Goal: Information Seeking & Learning: Check status

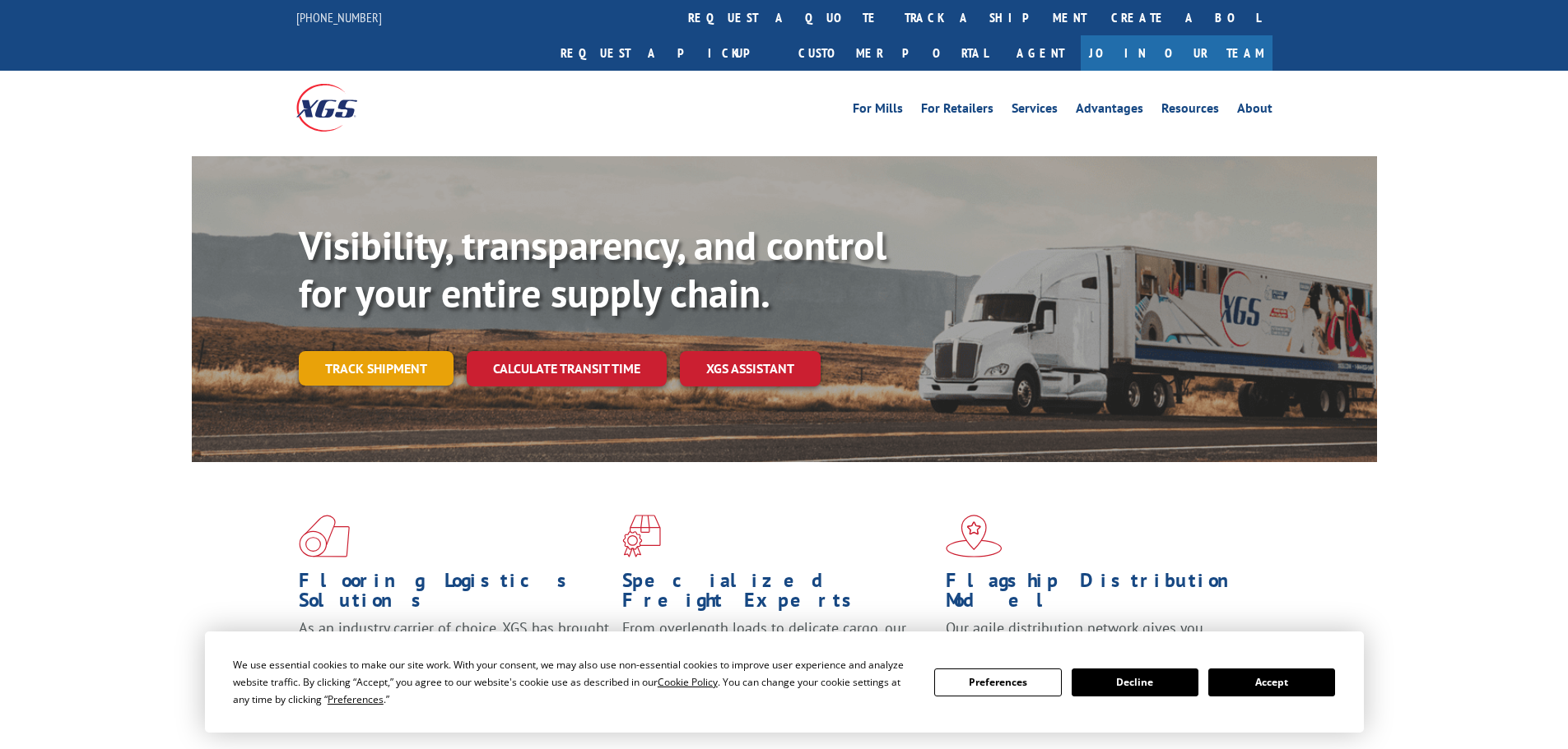
click at [391, 351] on link "Track shipment" at bounding box center [376, 368] width 155 height 35
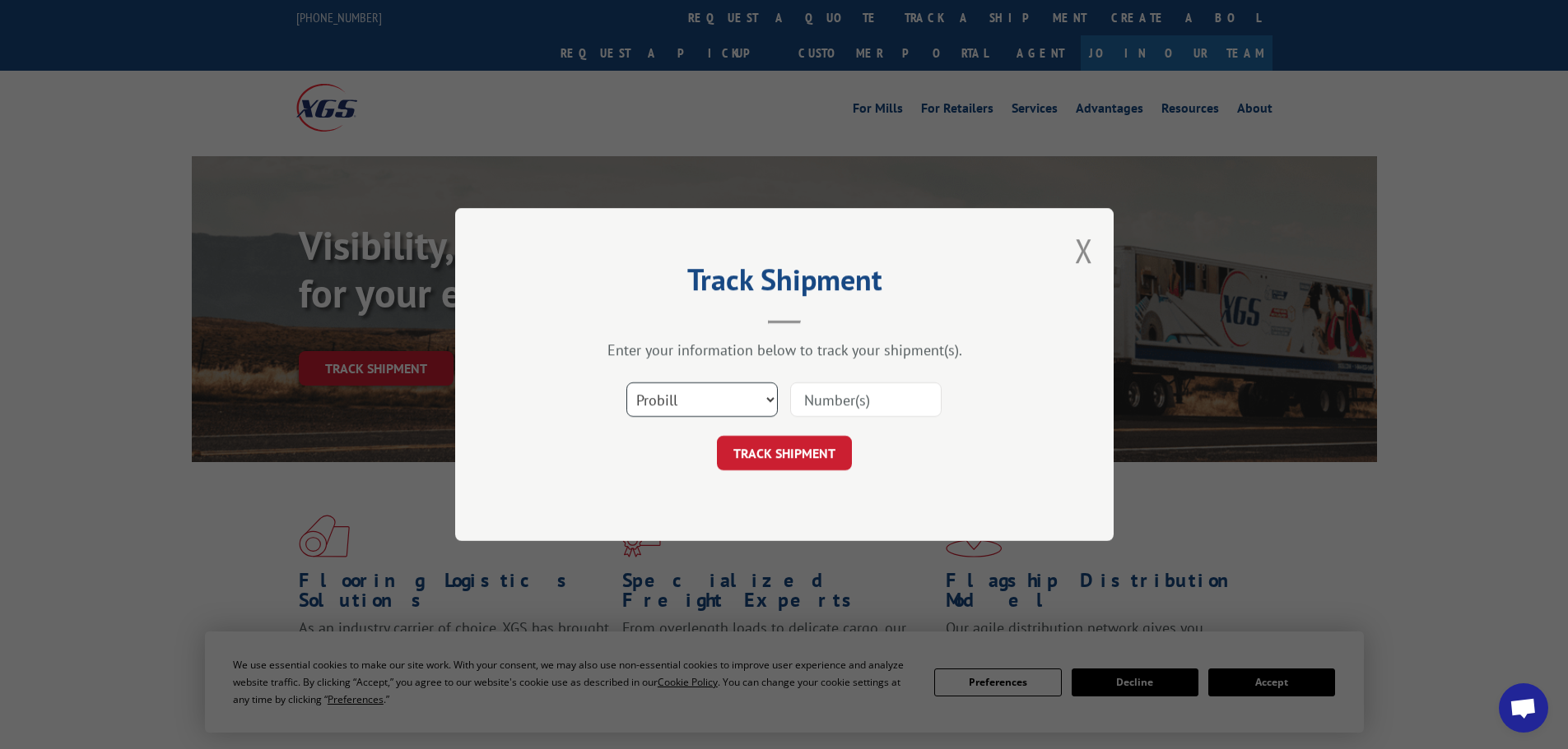
click at [754, 405] on select "Select category... Probill BOL PO" at bounding box center [702, 399] width 151 height 35
select select "bol"
click at [626, 382] on select "Select category... Probill BOL PO" at bounding box center [702, 399] width 151 height 35
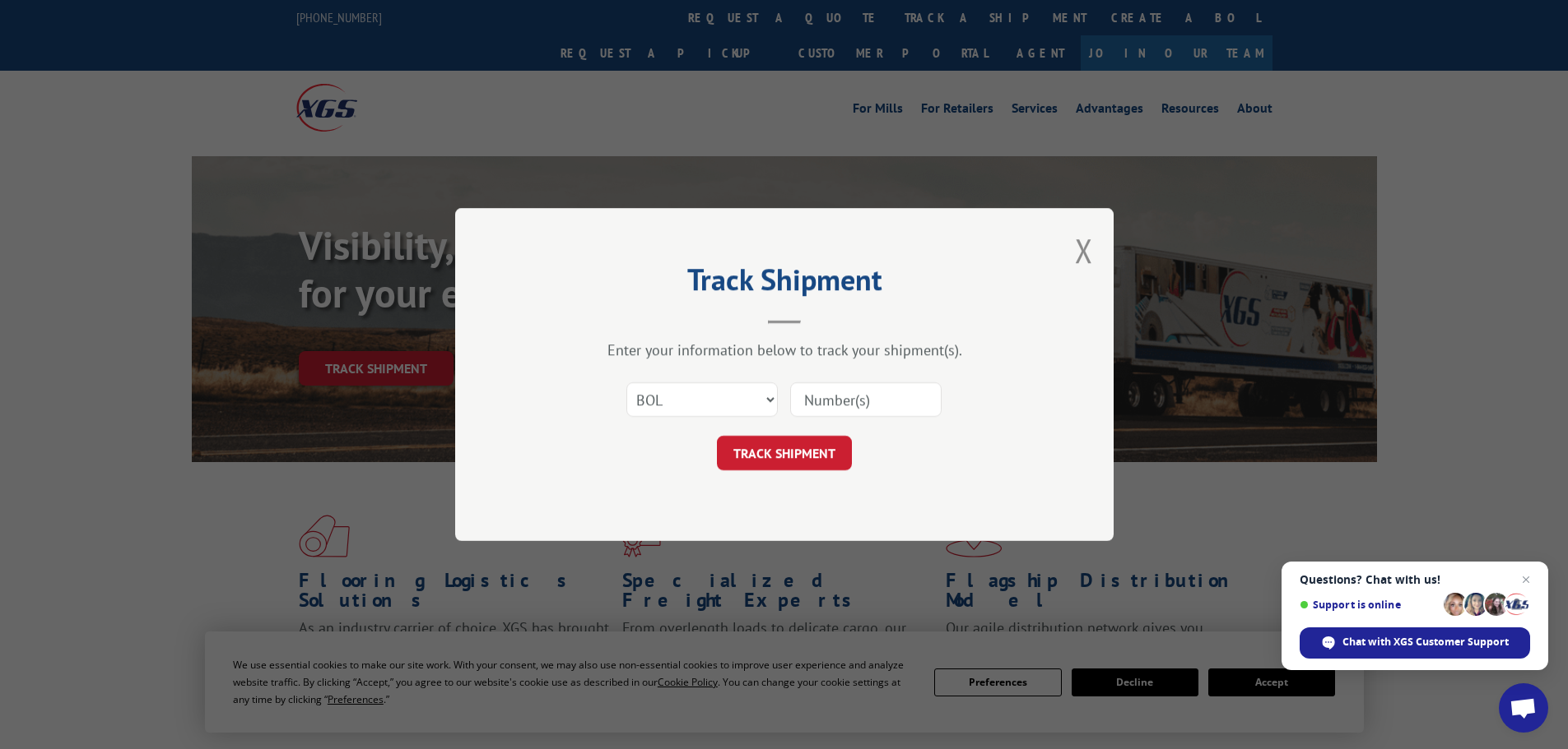
click at [859, 398] on input at bounding box center [866, 399] width 151 height 35
paste input "7035289"
type input "7035289"
click at [760, 464] on button "TRACK SHIPMENT" at bounding box center [784, 452] width 135 height 35
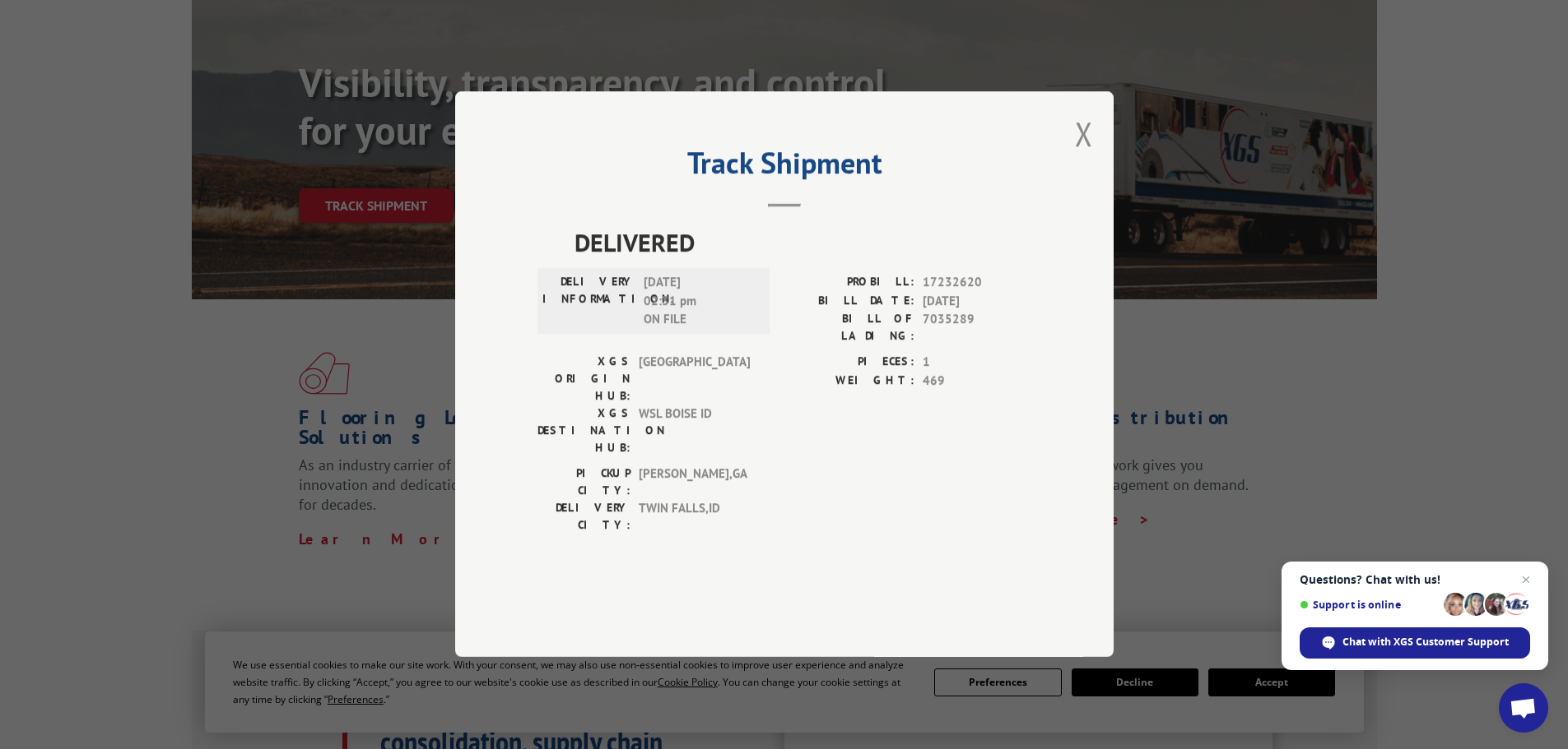
scroll to position [165, 0]
click at [1337, 383] on div "Track Shipment DELIVERED DELIVERY INFORMATION: [DATE] 02:31 pm ON FILE PROBILL:…" at bounding box center [784, 374] width 1568 height 749
click at [1086, 156] on button "Close modal" at bounding box center [1083, 133] width 18 height 43
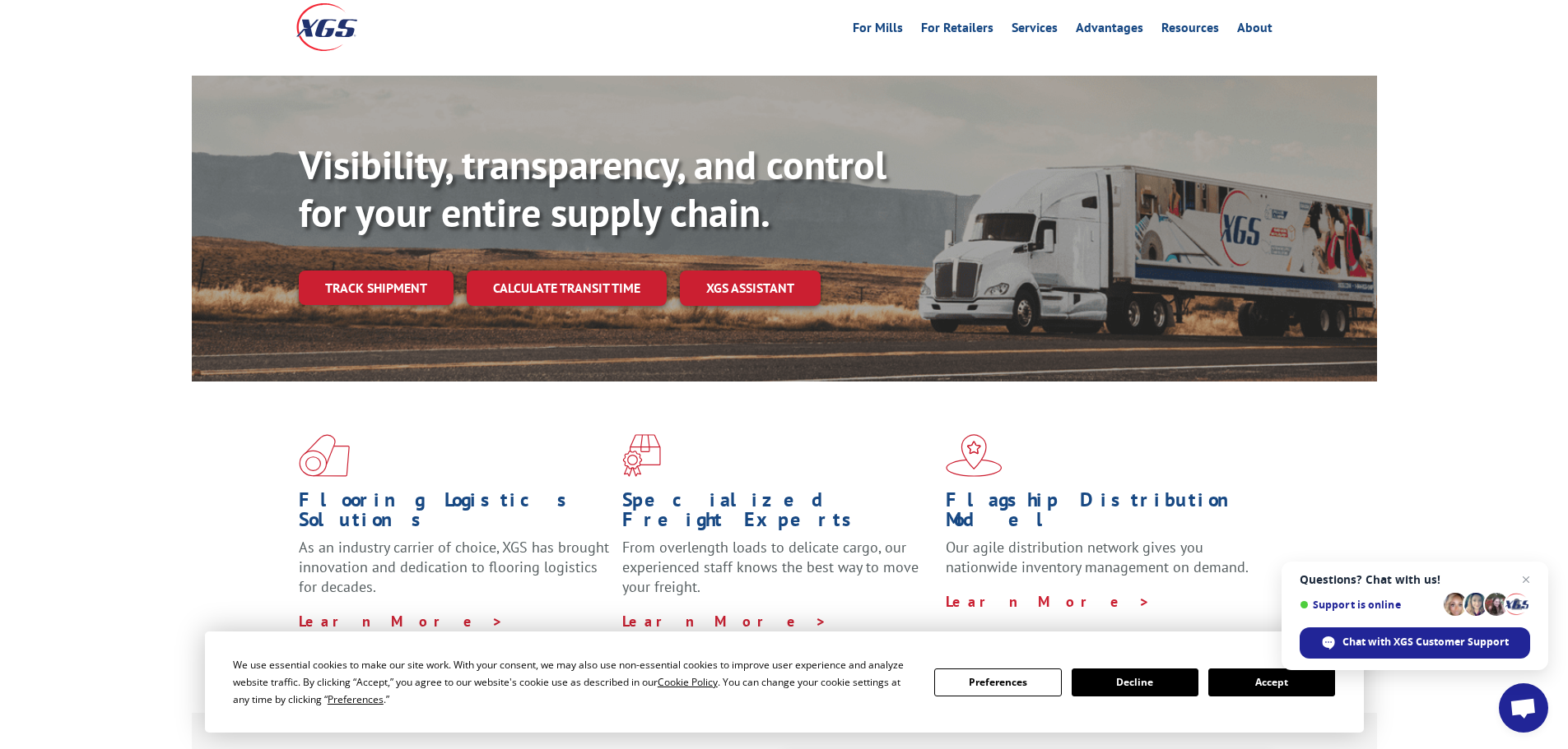
scroll to position [0, 0]
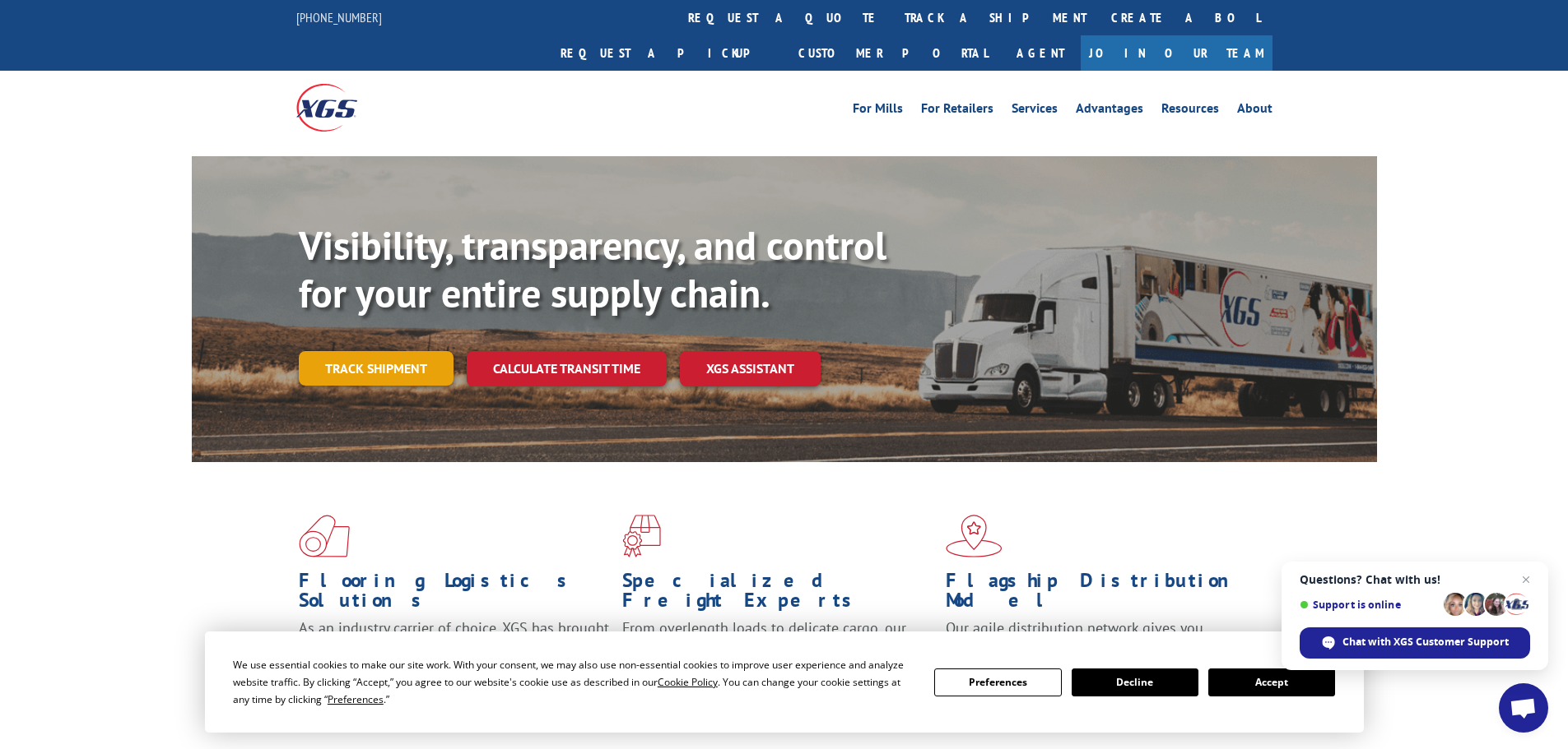
click at [381, 351] on link "Track shipment" at bounding box center [376, 368] width 155 height 35
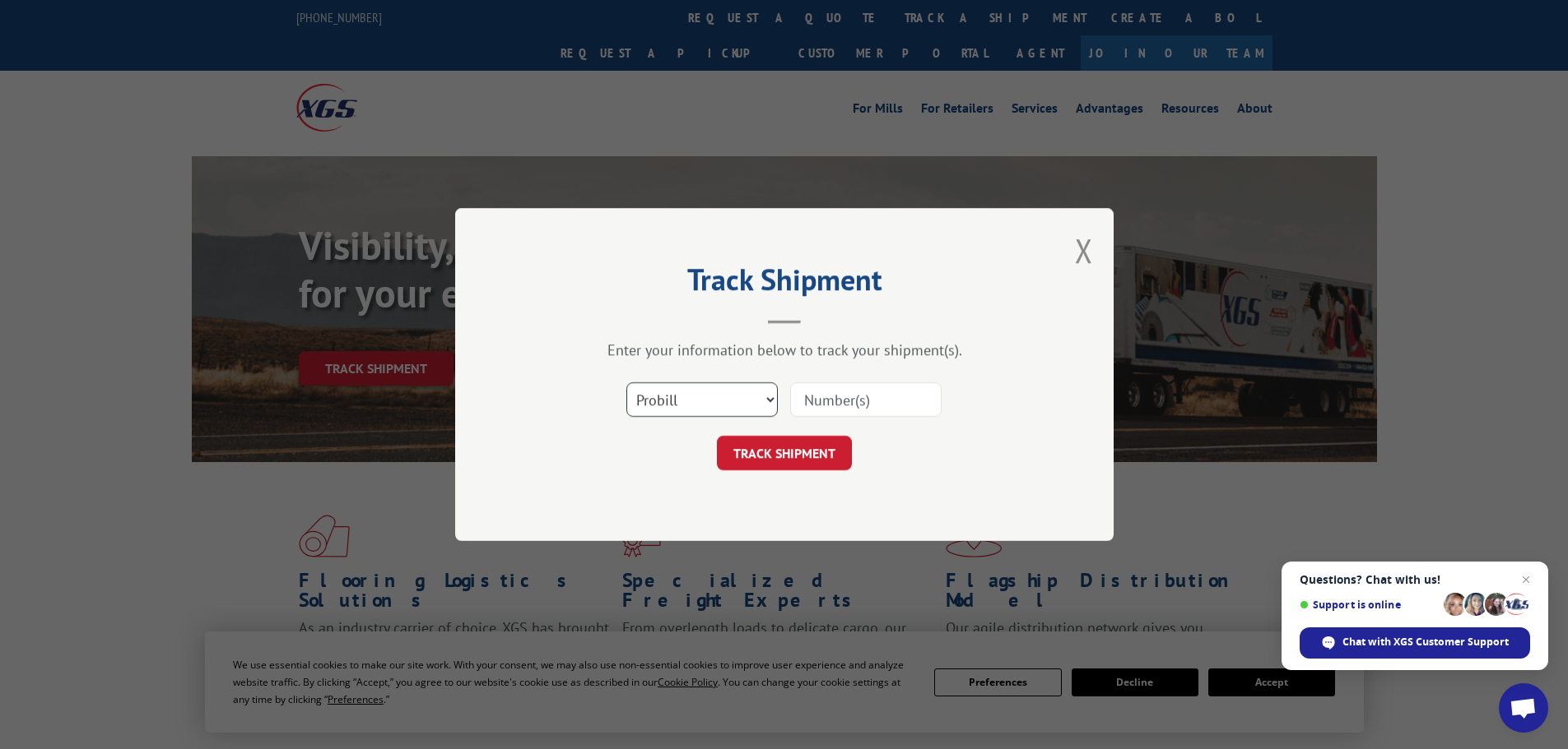
click at [734, 400] on select "Select category... Probill BOL PO" at bounding box center [702, 399] width 151 height 35
select select "bol"
click at [626, 382] on select "Select category... Probill BOL PO" at bounding box center [702, 399] width 151 height 35
click at [874, 405] on input at bounding box center [866, 399] width 151 height 35
paste input "5509668"
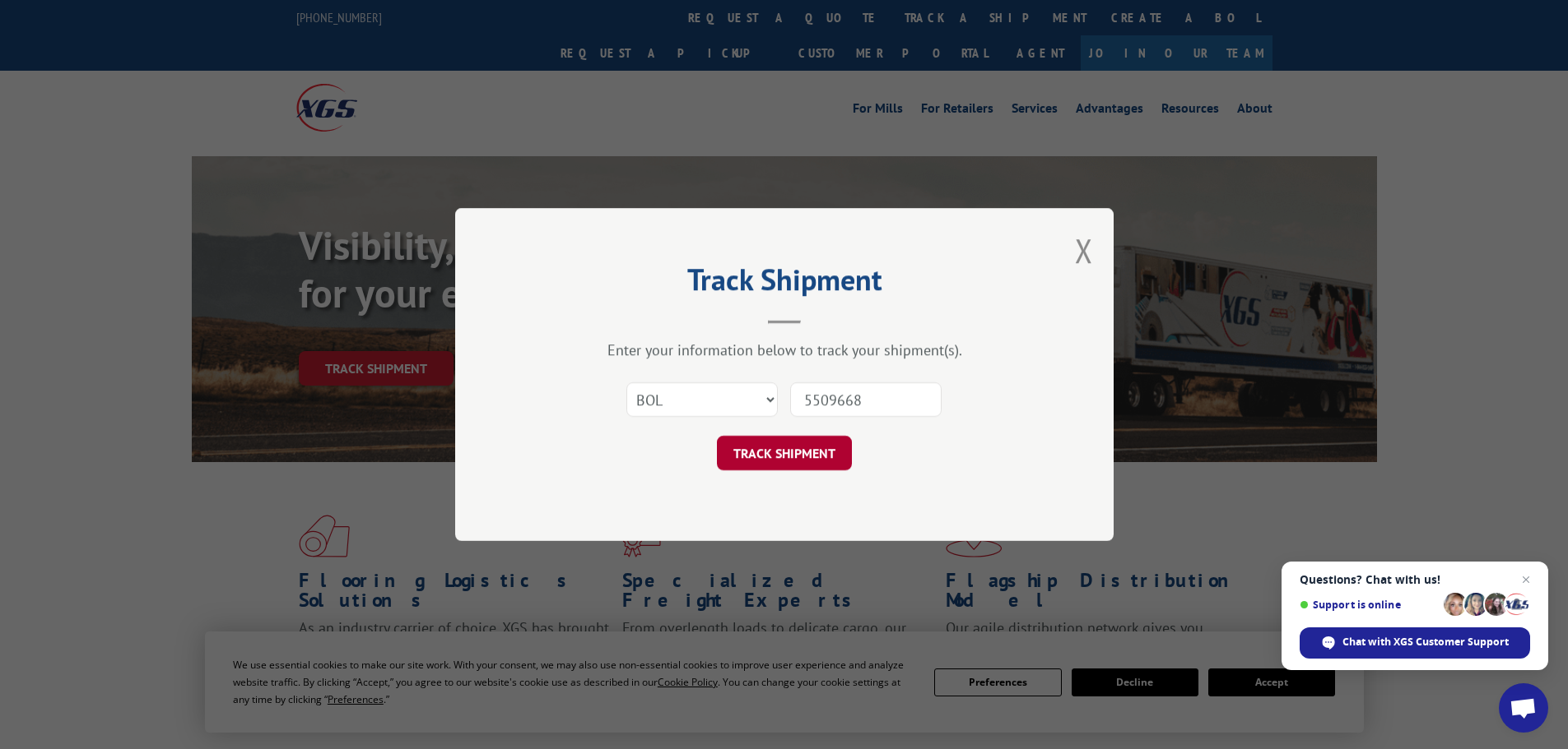
type input "5509668"
click at [787, 447] on button "TRACK SHIPMENT" at bounding box center [784, 452] width 135 height 35
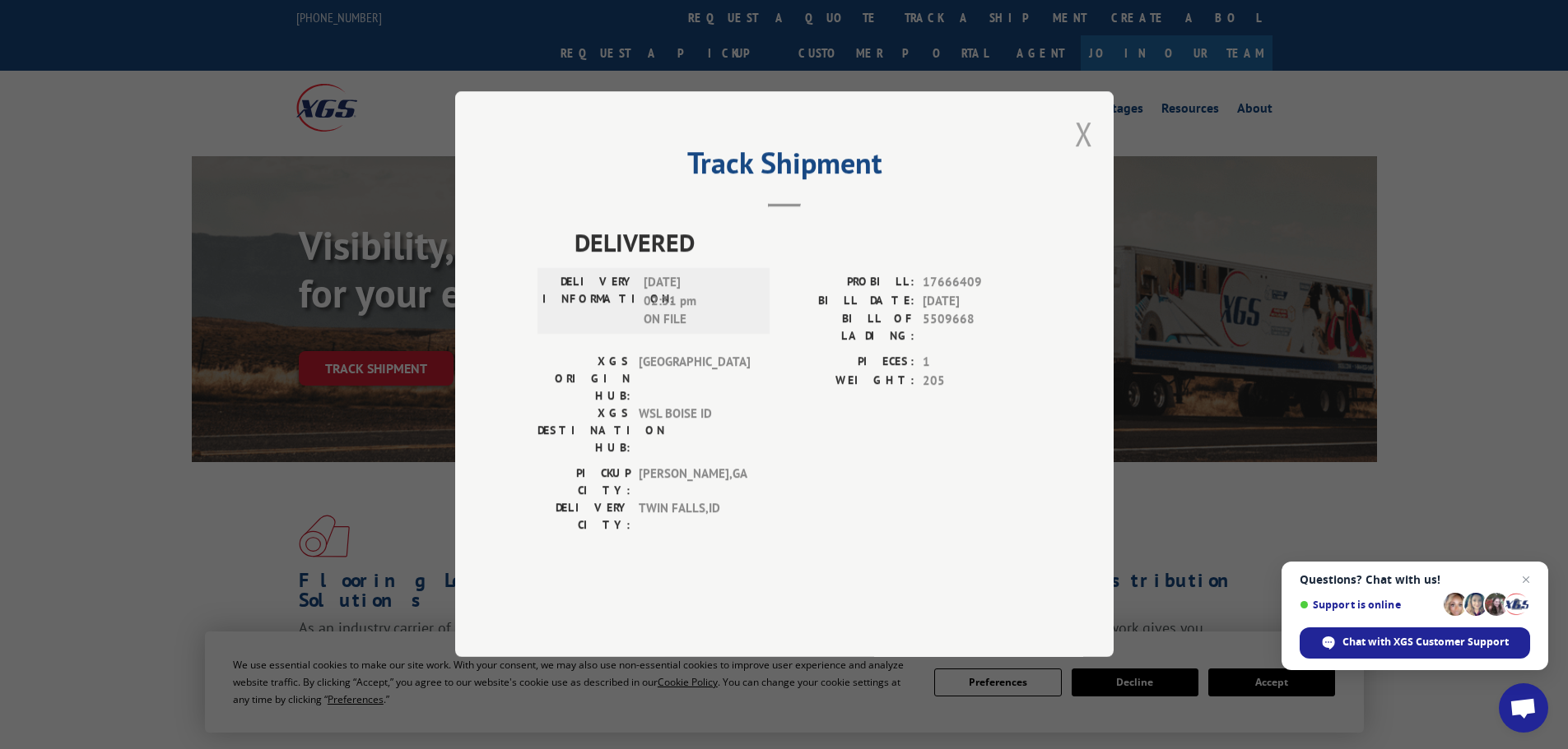
click at [1090, 156] on button "Close modal" at bounding box center [1083, 133] width 18 height 43
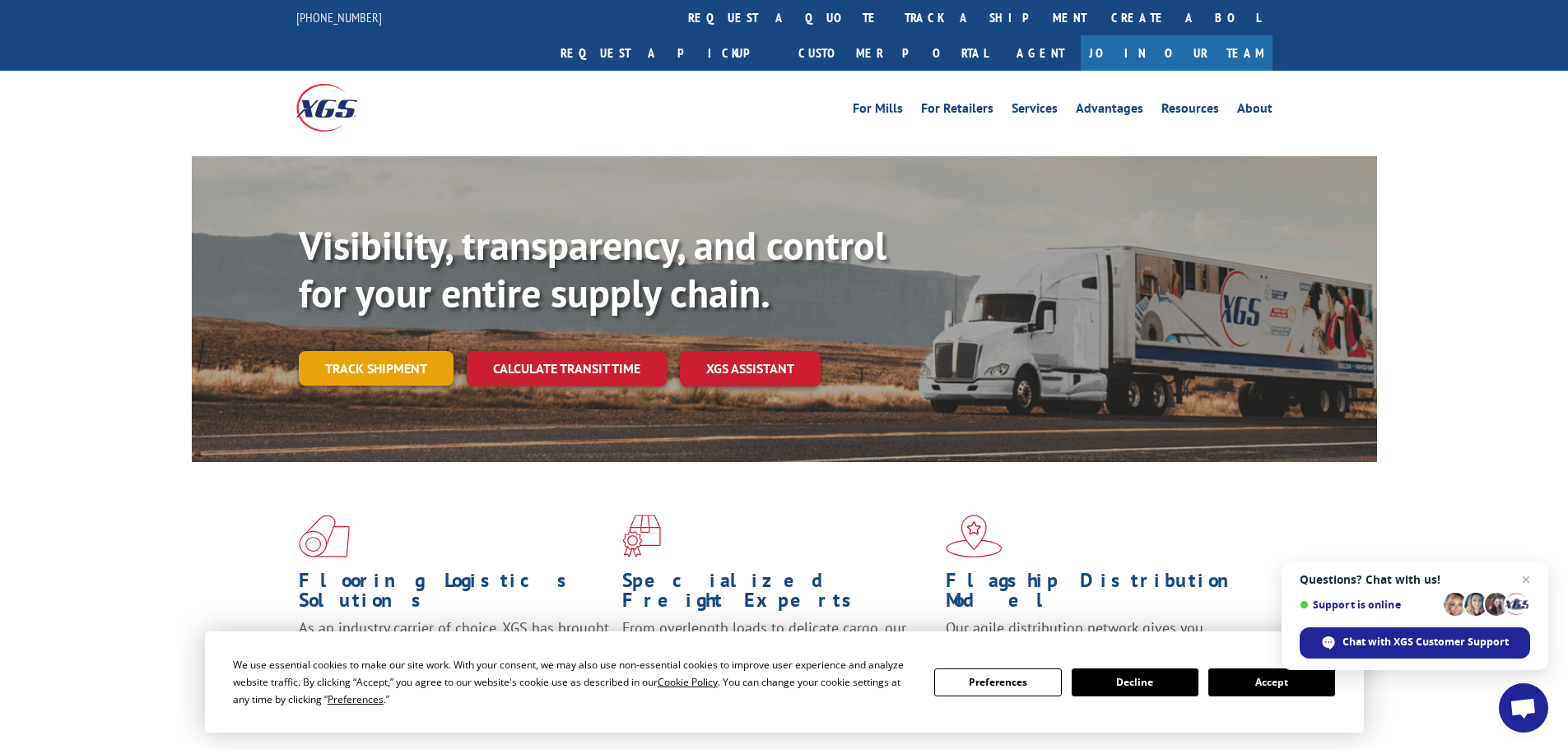
click at [368, 351] on link "Track shipment" at bounding box center [376, 368] width 155 height 35
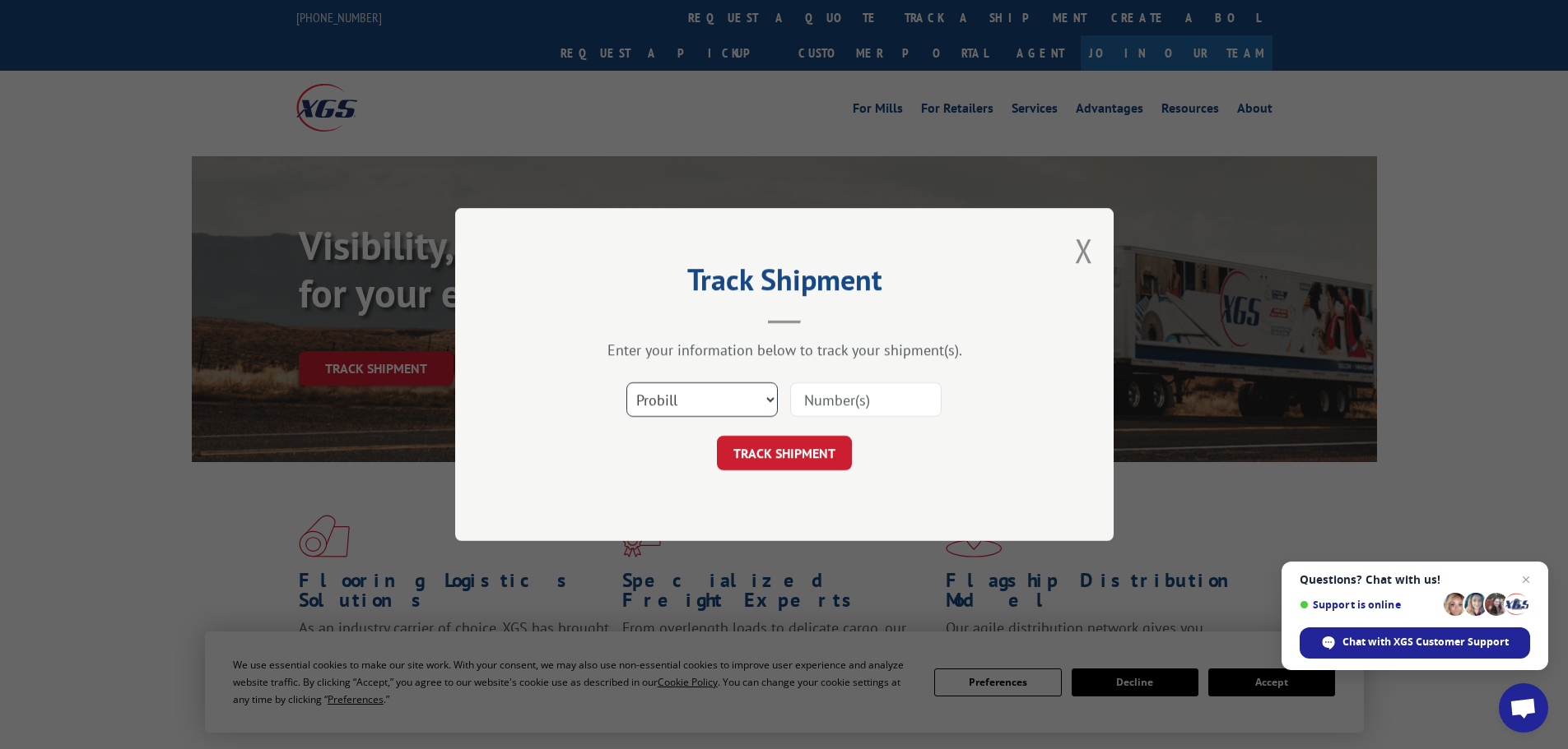
click at [752, 402] on select "Select category... Probill BOL PO" at bounding box center [702, 399] width 151 height 35
select select "bol"
click at [626, 382] on select "Select category... Probill BOL PO" at bounding box center [702, 399] width 151 height 35
click at [900, 402] on input at bounding box center [866, 399] width 151 height 35
paste input "5549155"
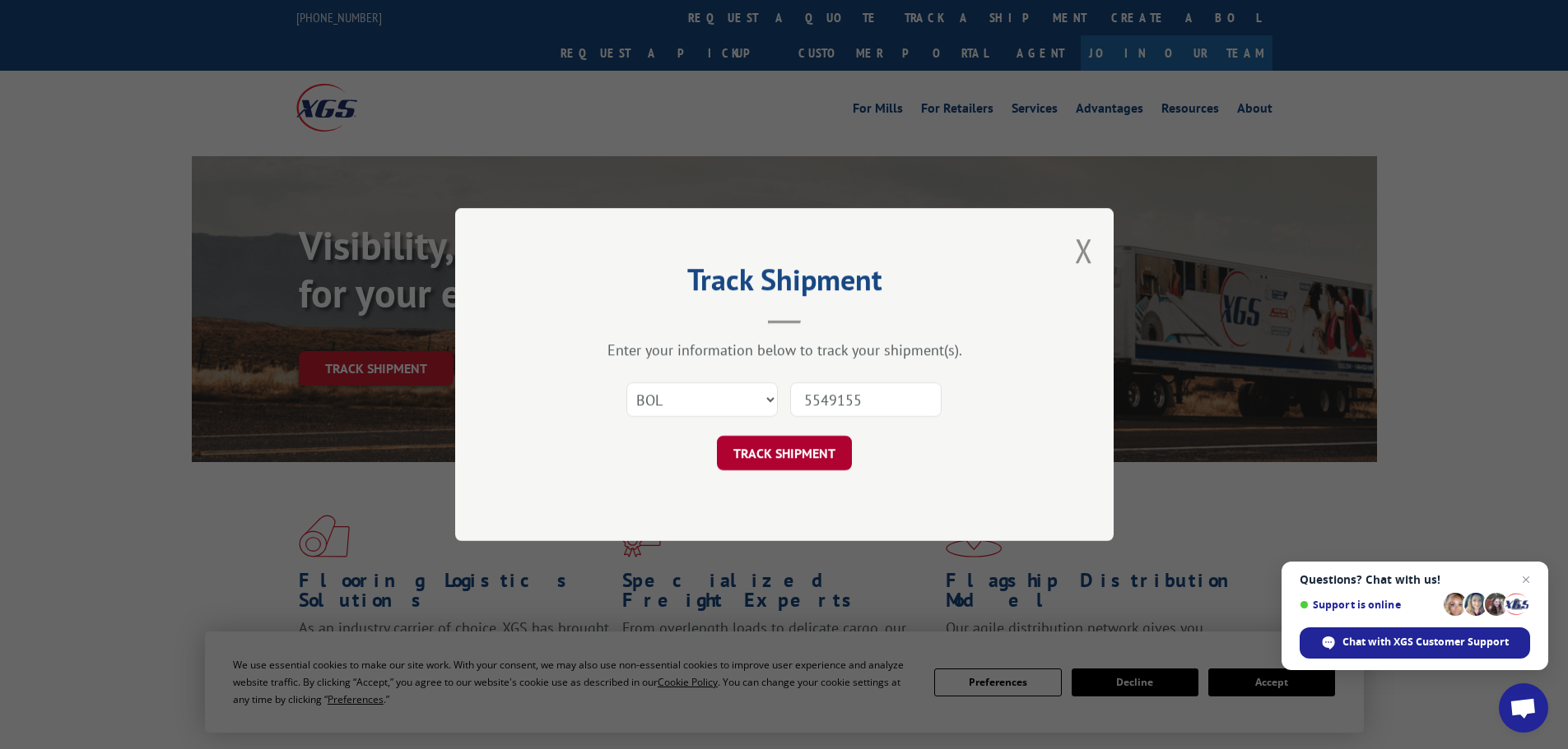
type input "5549155"
click at [748, 459] on button "TRACK SHIPMENT" at bounding box center [784, 452] width 135 height 35
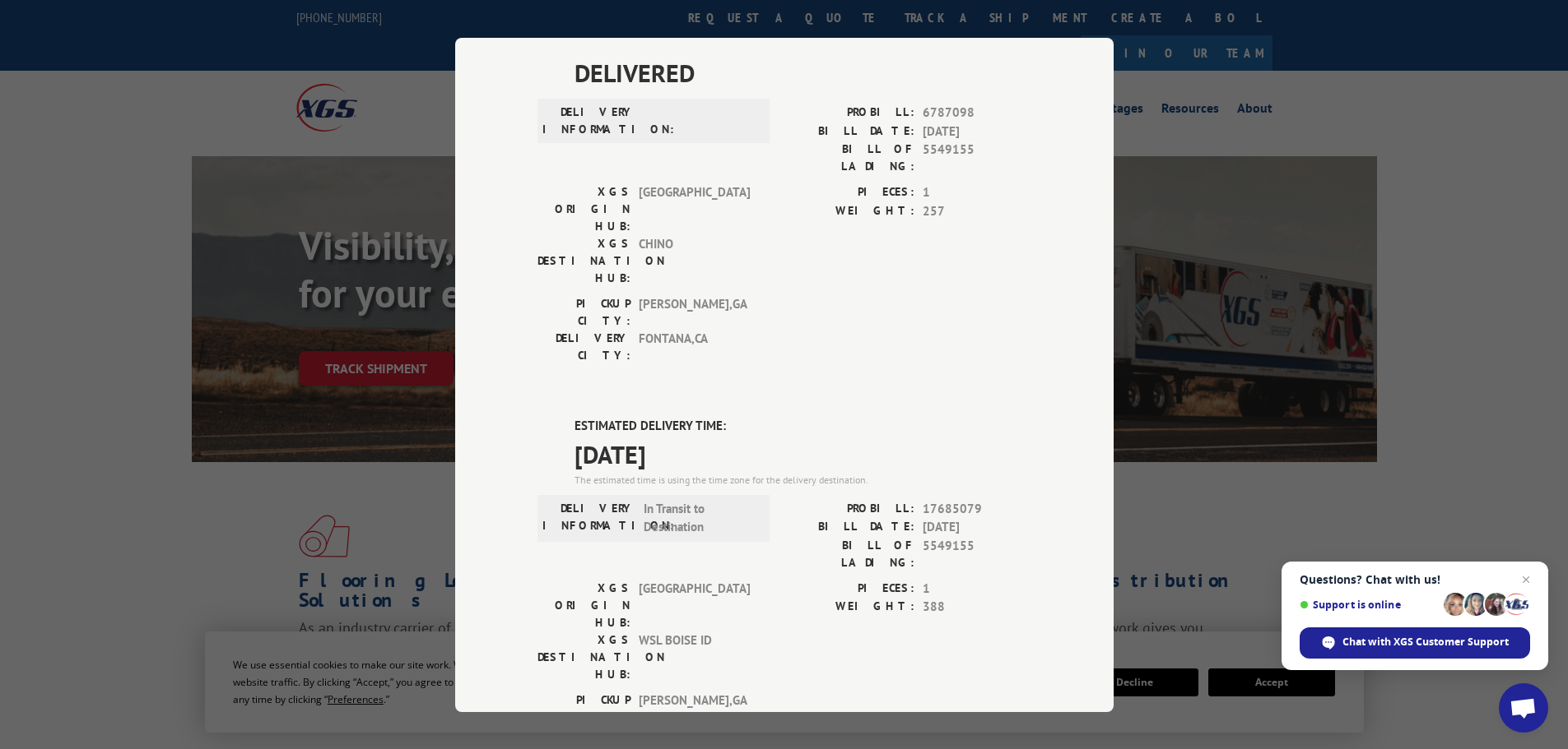
scroll to position [165, 0]
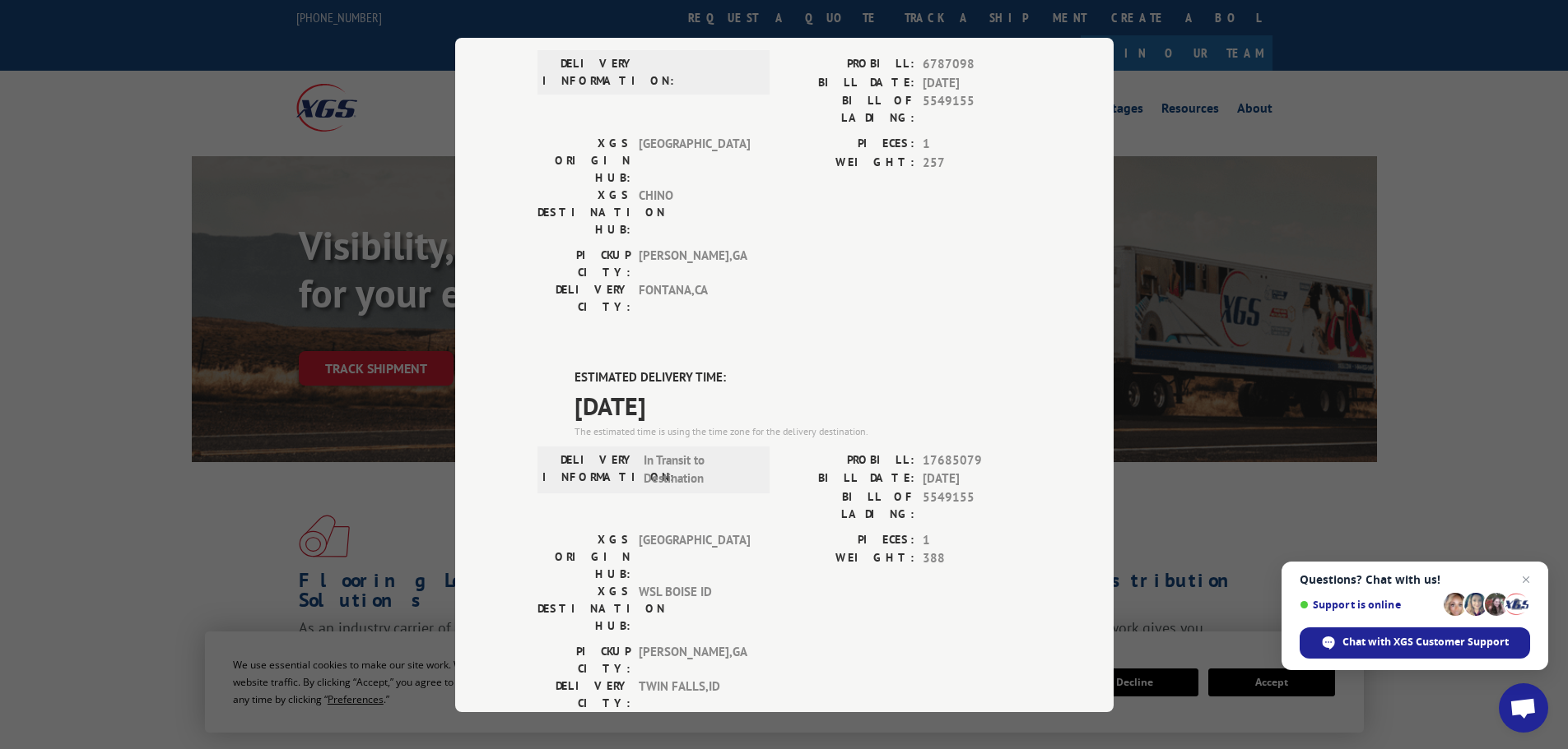
click at [97, 214] on div "Track Shipment DELIVERED DELIVERY INFORMATION: PROBILL: 6787098 BILL DATE: [DAT…" at bounding box center [784, 374] width 1568 height 749
